Goal: Information Seeking & Learning: Find specific page/section

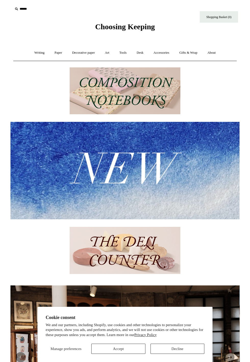
click at [148, 51] on link "Desk +" at bounding box center [140, 52] width 16 height 13
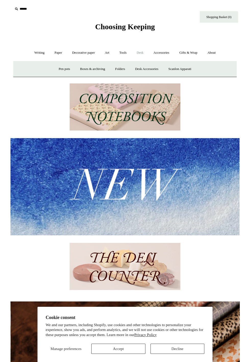
scroll to position [0, 457]
click at [22, 9] on input "text" at bounding box center [44, 8] width 63 height 9
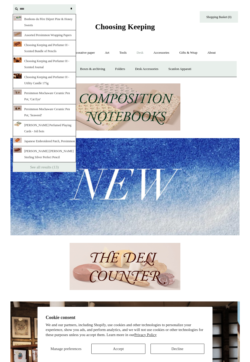
scroll to position [0, 0]
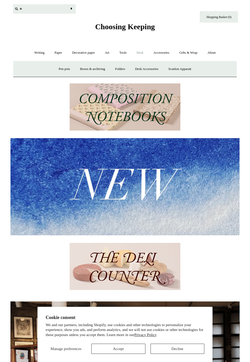
type input "*"
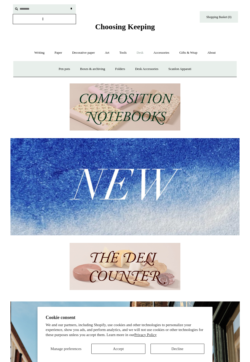
scroll to position [0, 229]
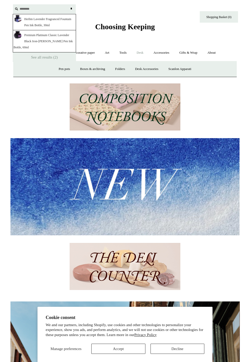
type input "********"
click at [68, 4] on input "*" at bounding box center [70, 8] width 5 height 9
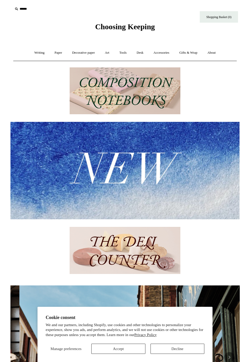
scroll to position [0, 229]
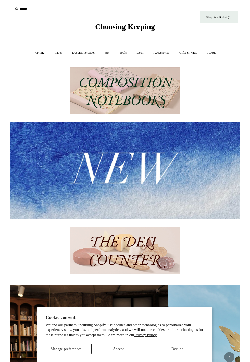
scroll to position [0, 229]
